Goal: Task Accomplishment & Management: Complete application form

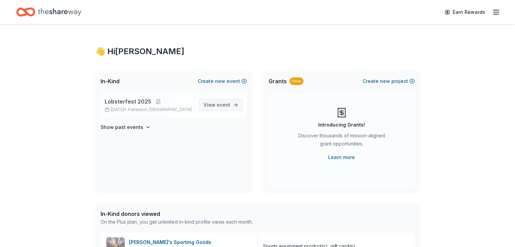
click at [222, 104] on span "event" at bounding box center [224, 105] width 14 height 6
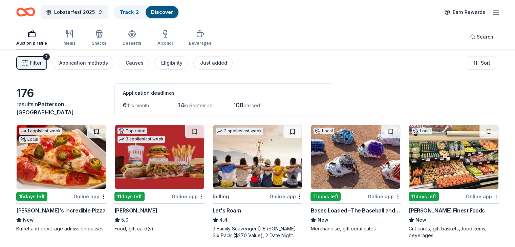
click at [383, 50] on div "Filter 2 Application methods Causes Eligibility Just added Sort" at bounding box center [257, 62] width 515 height 27
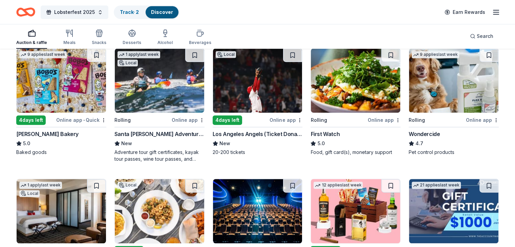
scroll to position [333, 0]
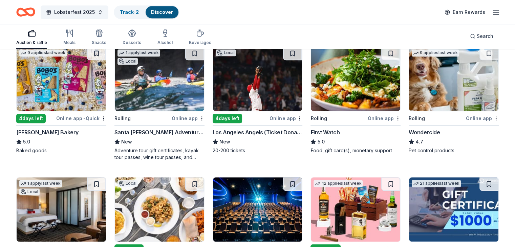
click at [154, 95] on img at bounding box center [159, 79] width 89 height 64
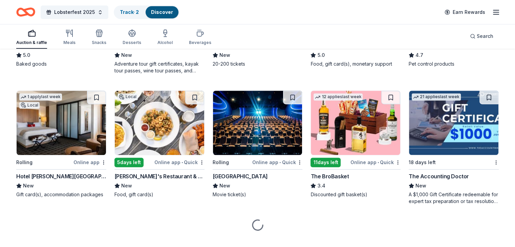
scroll to position [425, 0]
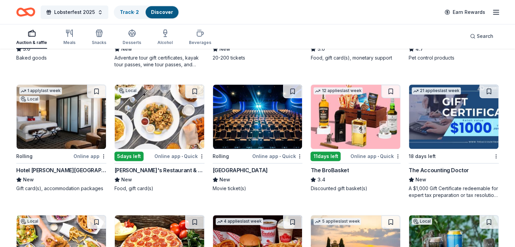
click at [485, 195] on div "A $1,000 Gift Certificate redeemable for expert tax preparation or tax resoluti…" at bounding box center [453, 192] width 90 height 14
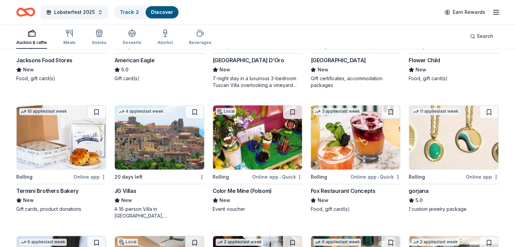
scroll to position [798, 0]
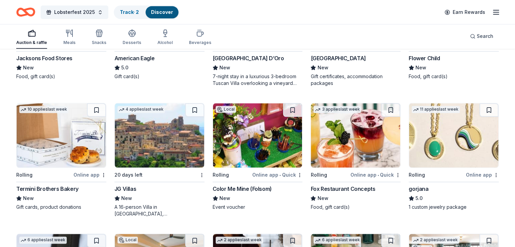
click at [459, 142] on img at bounding box center [453, 135] width 89 height 64
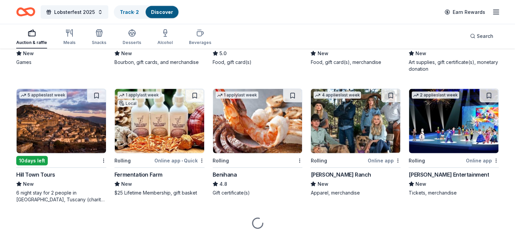
scroll to position [1464, 0]
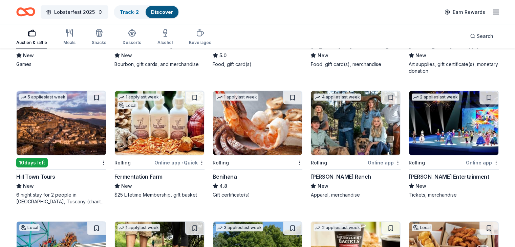
click at [227, 132] on img at bounding box center [257, 123] width 89 height 64
click at [433, 119] on img at bounding box center [453, 123] width 89 height 64
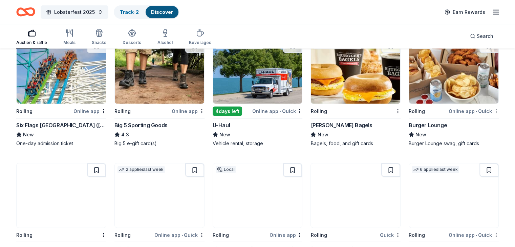
scroll to position [1648, 0]
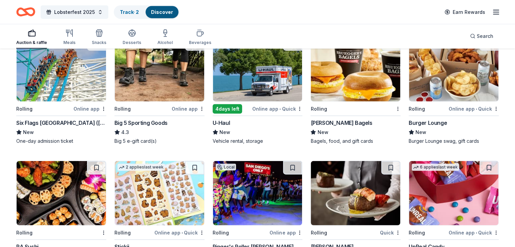
click at [42, 84] on img at bounding box center [61, 69] width 89 height 64
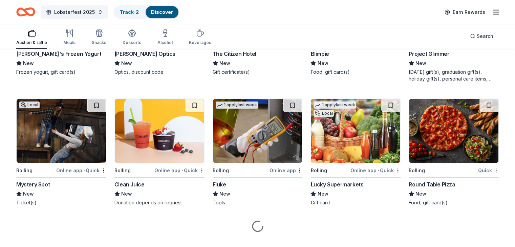
scroll to position [2237, 0]
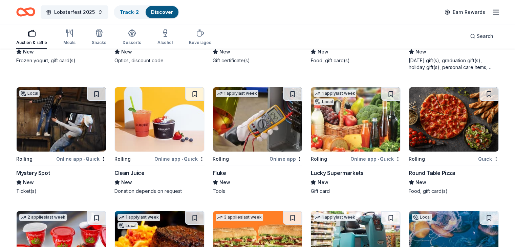
click at [436, 132] on img at bounding box center [453, 119] width 89 height 64
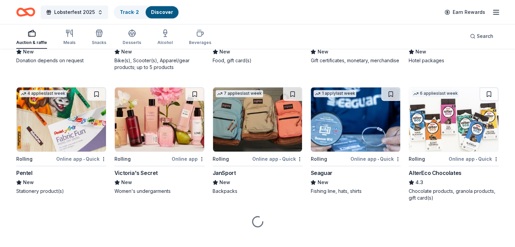
scroll to position [3268, 0]
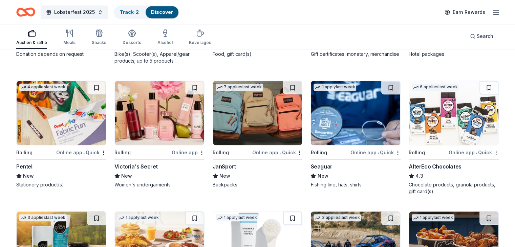
click at [233, 125] on img at bounding box center [257, 113] width 89 height 64
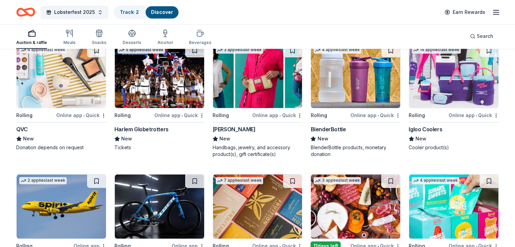
scroll to position [3532, 0]
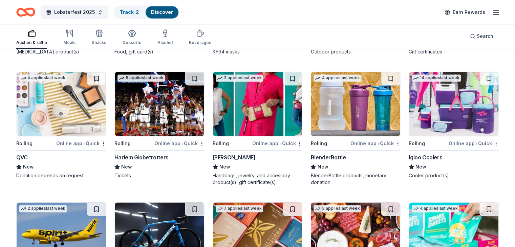
click at [449, 100] on img at bounding box center [453, 104] width 89 height 64
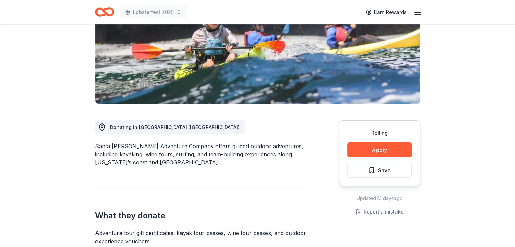
scroll to position [105, 0]
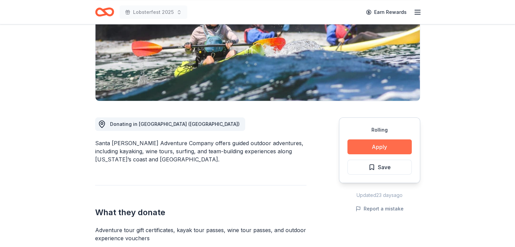
click at [386, 144] on button "Apply" at bounding box center [379, 146] width 64 height 15
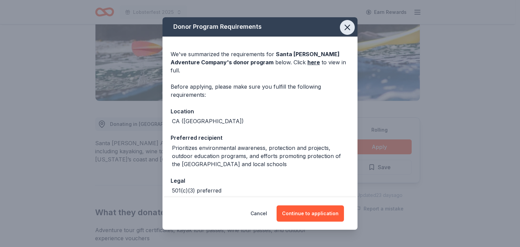
click at [342, 28] on icon "button" at bounding box center [346, 27] width 9 height 9
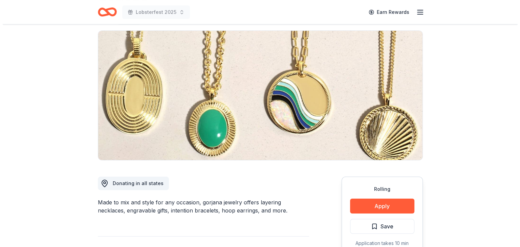
scroll to position [55, 0]
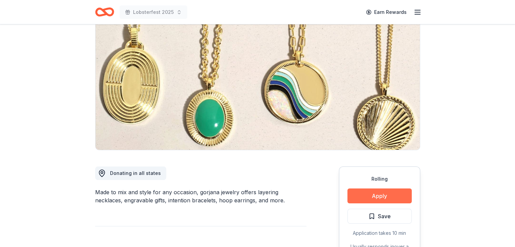
click at [394, 200] on button "Apply" at bounding box center [379, 195] width 64 height 15
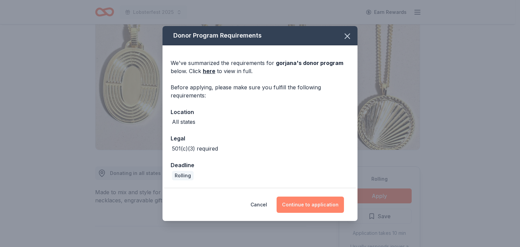
click at [303, 202] on button "Continue to application" at bounding box center [309, 205] width 67 height 16
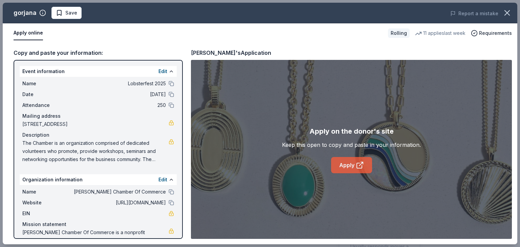
click at [348, 166] on link "Apply" at bounding box center [351, 165] width 41 height 16
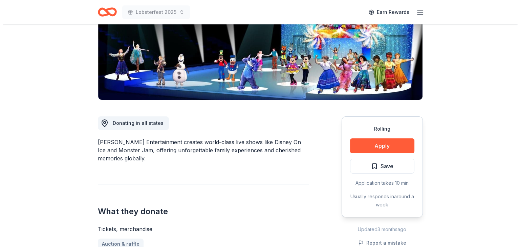
scroll to position [155, 0]
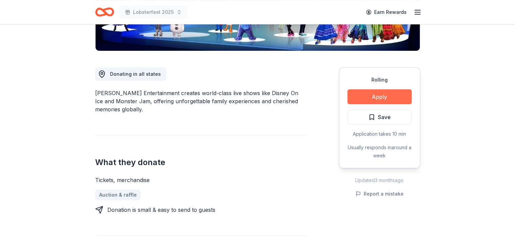
click at [394, 94] on button "Apply" at bounding box center [379, 96] width 64 height 15
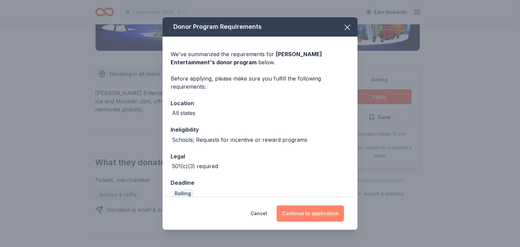
click at [305, 213] on button "Continue to application" at bounding box center [309, 213] width 67 height 16
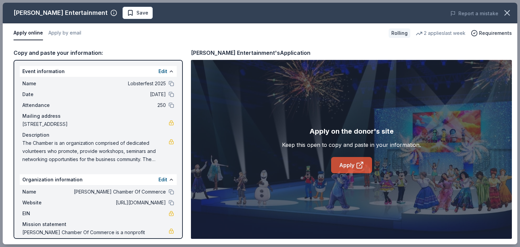
click at [352, 168] on link "Apply" at bounding box center [351, 165] width 41 height 16
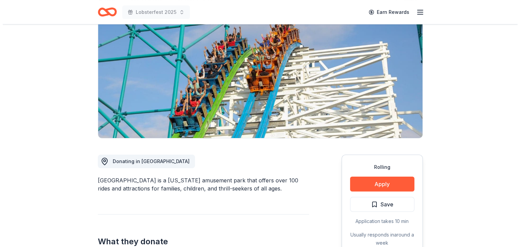
scroll to position [115, 0]
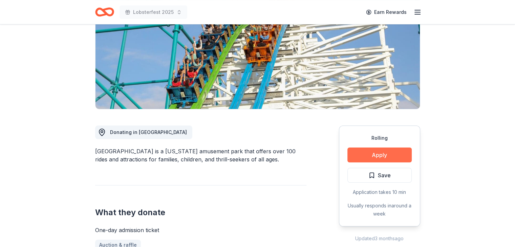
click at [366, 148] on button "Apply" at bounding box center [379, 155] width 64 height 15
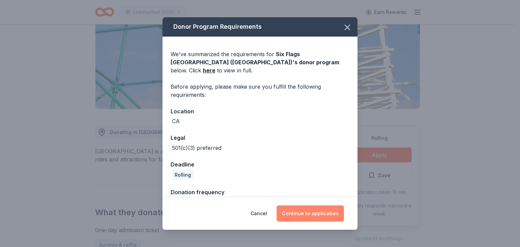
click at [312, 208] on button "Continue to application" at bounding box center [309, 213] width 67 height 16
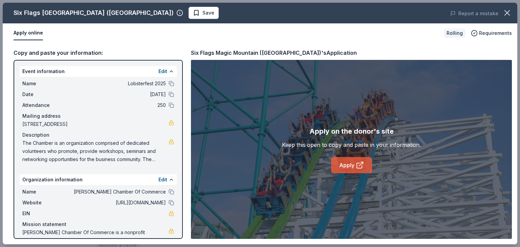
click at [349, 167] on link "Apply" at bounding box center [351, 165] width 41 height 16
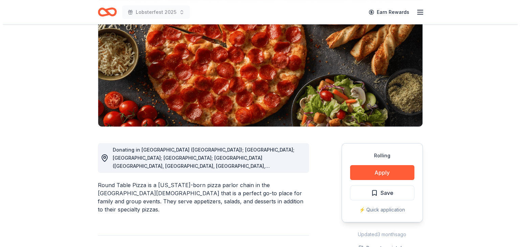
scroll to position [80, 0]
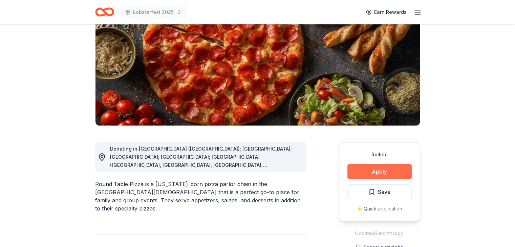
click at [397, 177] on button "Apply" at bounding box center [379, 171] width 64 height 15
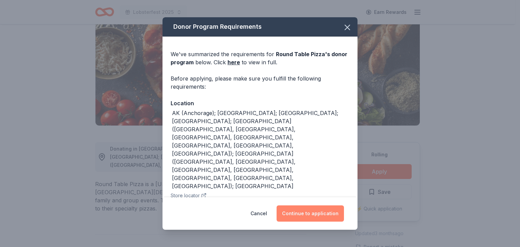
click at [316, 205] on button "Continue to application" at bounding box center [309, 213] width 67 height 16
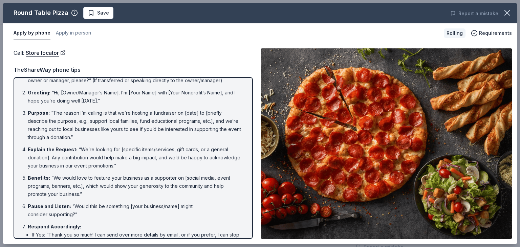
scroll to position [0, 0]
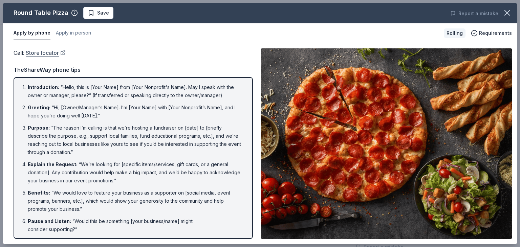
click at [44, 53] on link "Store locator" at bounding box center [46, 52] width 40 height 9
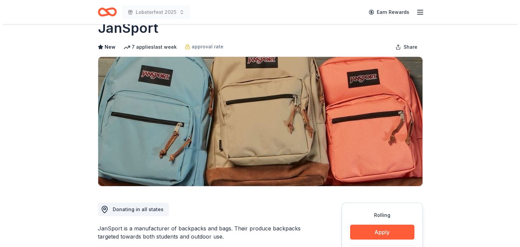
scroll to position [54, 0]
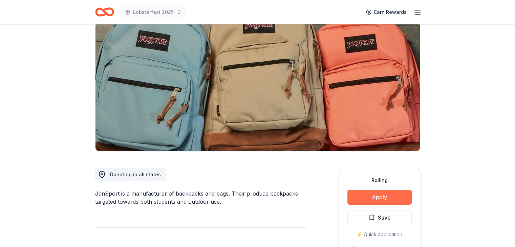
click at [402, 198] on button "Apply" at bounding box center [379, 197] width 64 height 15
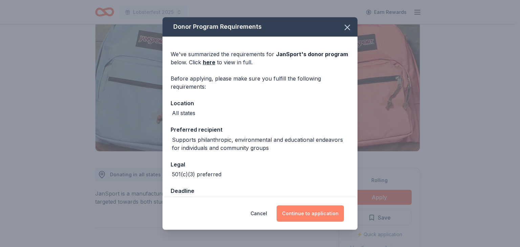
click at [317, 213] on button "Continue to application" at bounding box center [309, 213] width 67 height 16
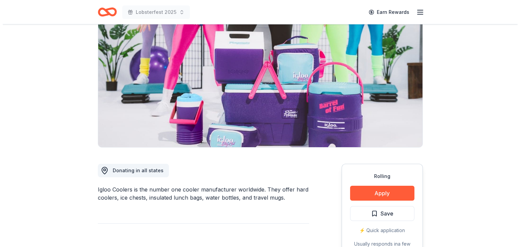
scroll to position [62, 0]
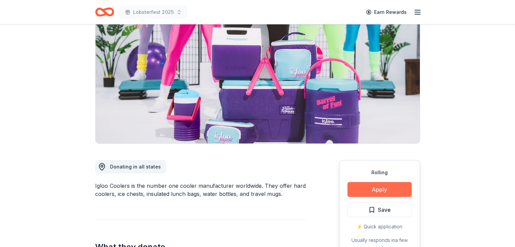
click at [370, 184] on button "Apply" at bounding box center [379, 189] width 64 height 15
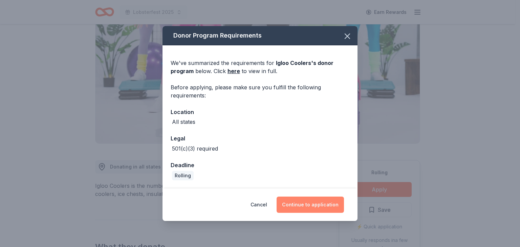
click at [299, 203] on button "Continue to application" at bounding box center [309, 205] width 67 height 16
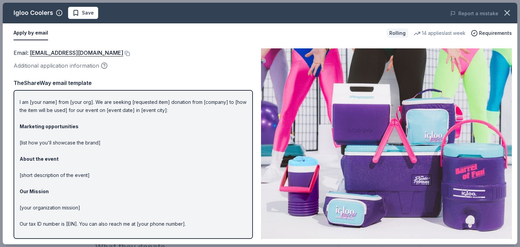
scroll to position [33, 0]
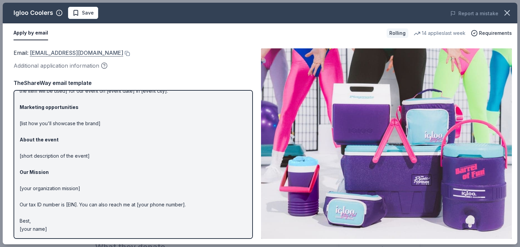
click at [76, 53] on link "[EMAIL_ADDRESS][DOMAIN_NAME]" at bounding box center [76, 52] width 93 height 9
click at [123, 52] on button at bounding box center [126, 53] width 7 height 5
